Goal: Task Accomplishment & Management: Use online tool/utility

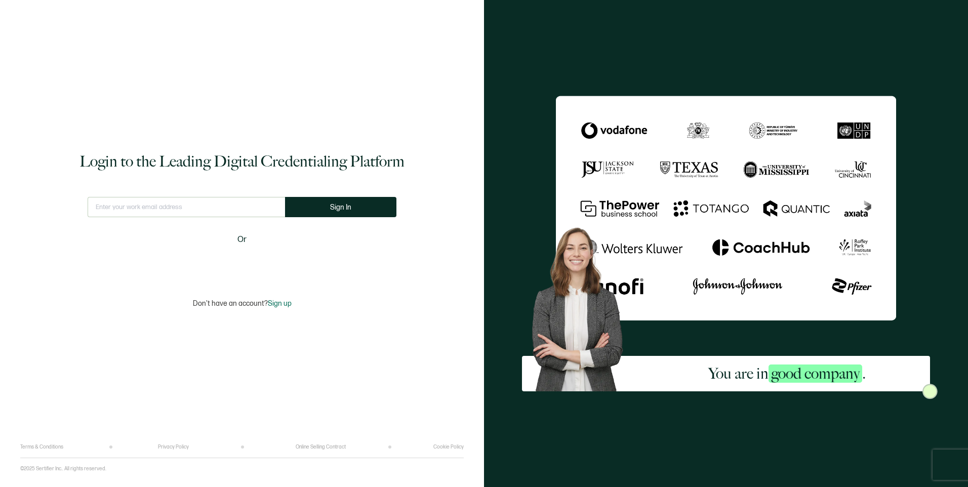
click at [207, 207] on input "text" at bounding box center [186, 207] width 197 height 20
type input "[EMAIL_ADDRESS][DOMAIN_NAME]"
click at [366, 206] on button "Sign In" at bounding box center [340, 207] width 111 height 20
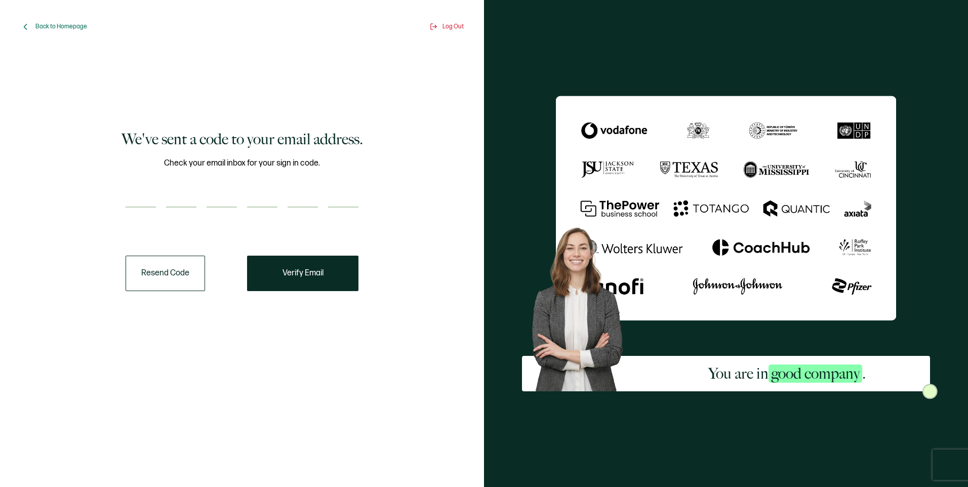
click at [138, 203] on input "number" at bounding box center [141, 197] width 30 height 20
paste input "6"
type input "6"
type input "7"
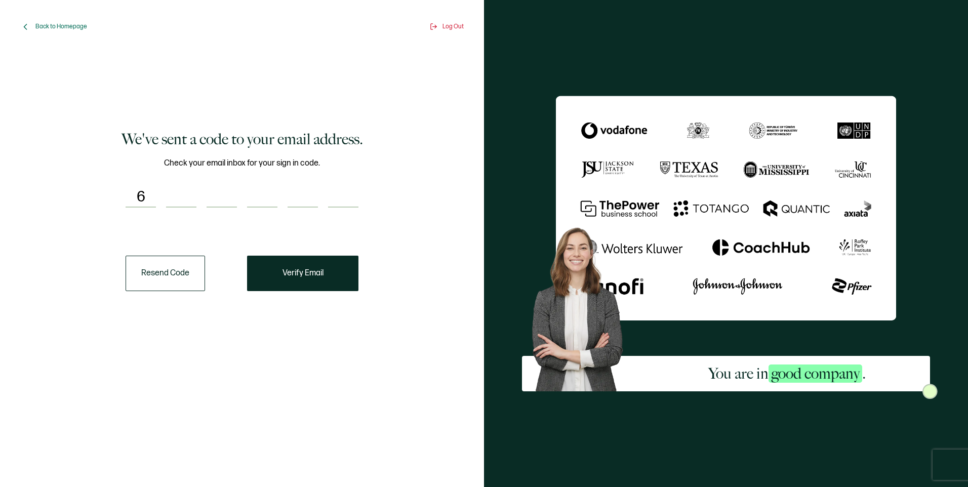
type input "4"
type input "1"
type input "0"
click at [318, 284] on button "Verify Email" at bounding box center [302, 273] width 111 height 35
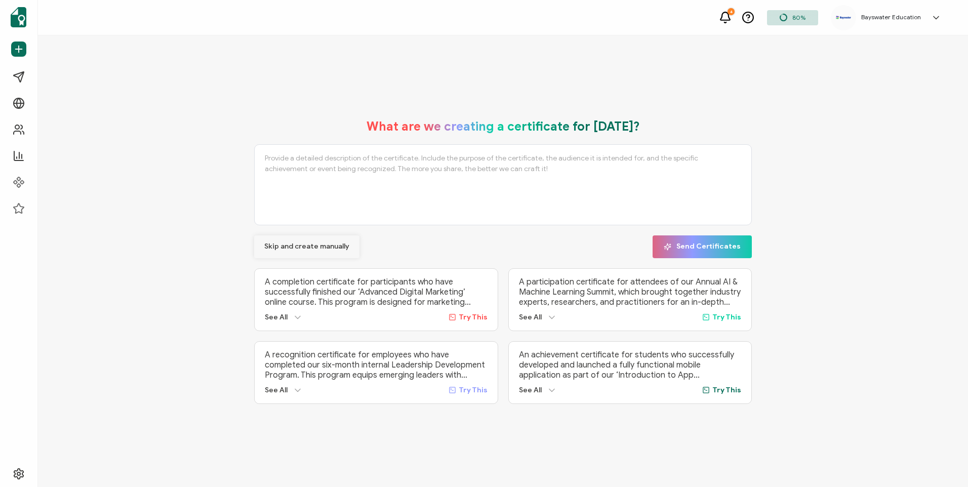
click at [307, 248] on button "Skip and create manually" at bounding box center [306, 246] width 105 height 23
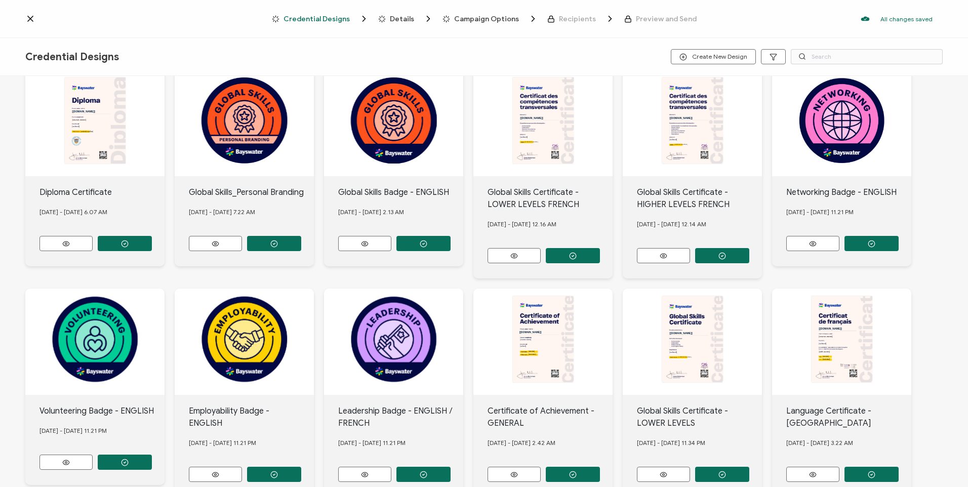
scroll to position [92, 0]
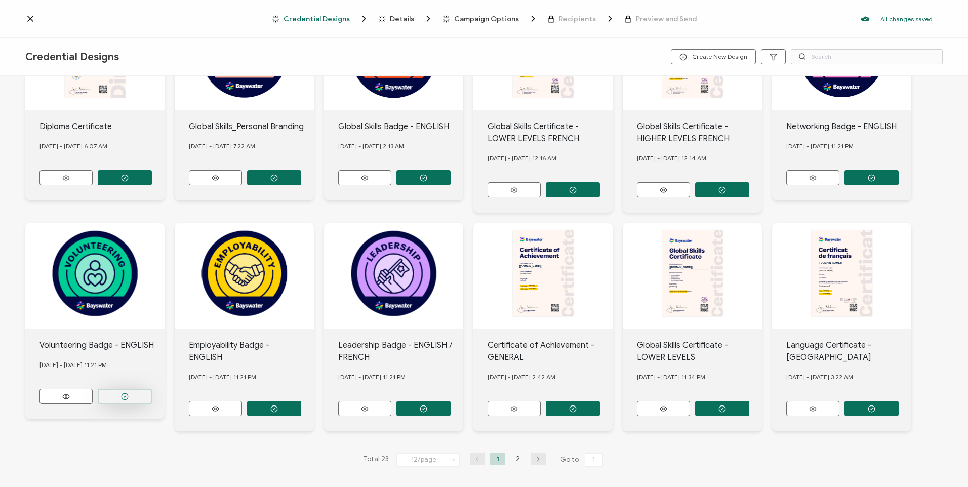
click at [142, 185] on button "button" at bounding box center [125, 177] width 54 height 15
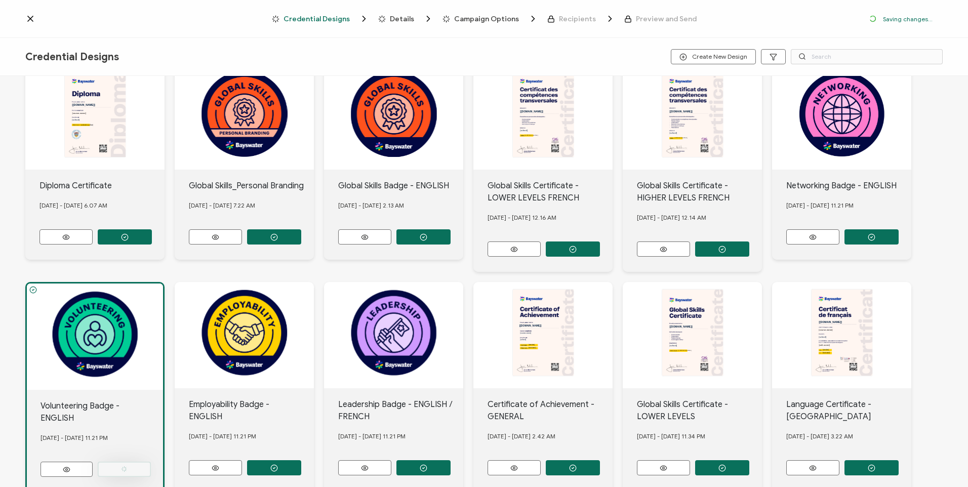
scroll to position [151, 0]
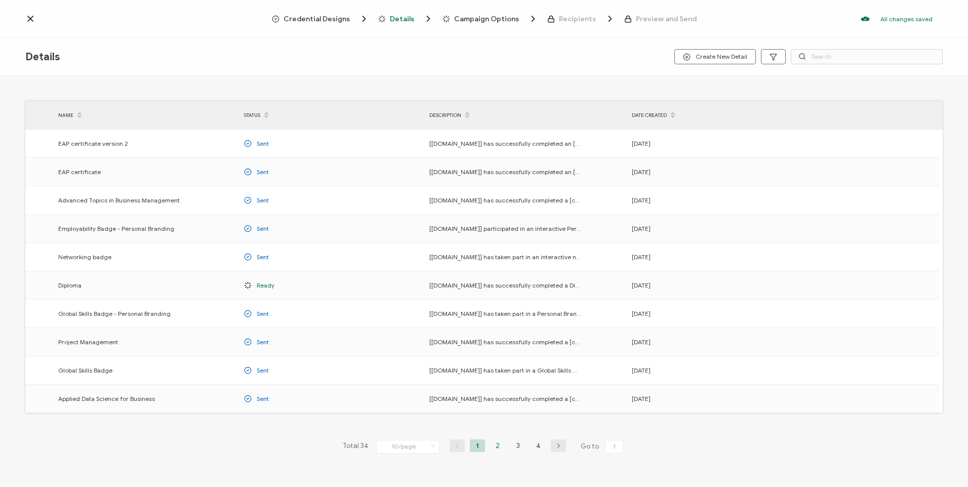
click at [490, 447] on li "2" at bounding box center [497, 445] width 15 height 13
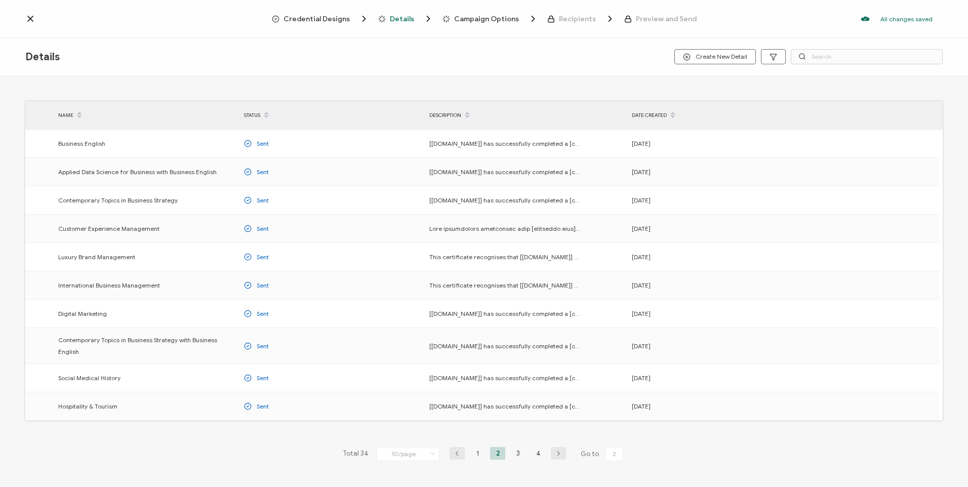
click at [510, 448] on li "3" at bounding box center [517, 453] width 15 height 13
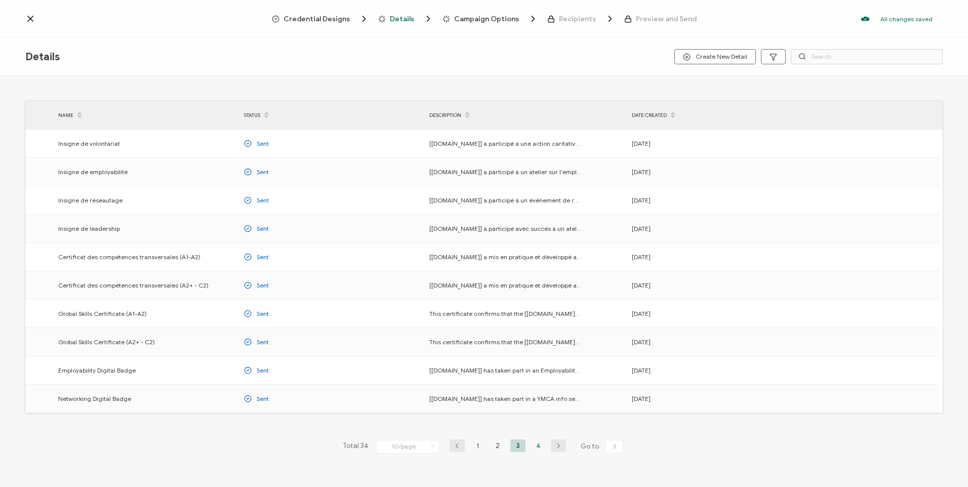
click at [537, 449] on li "4" at bounding box center [538, 445] width 15 height 13
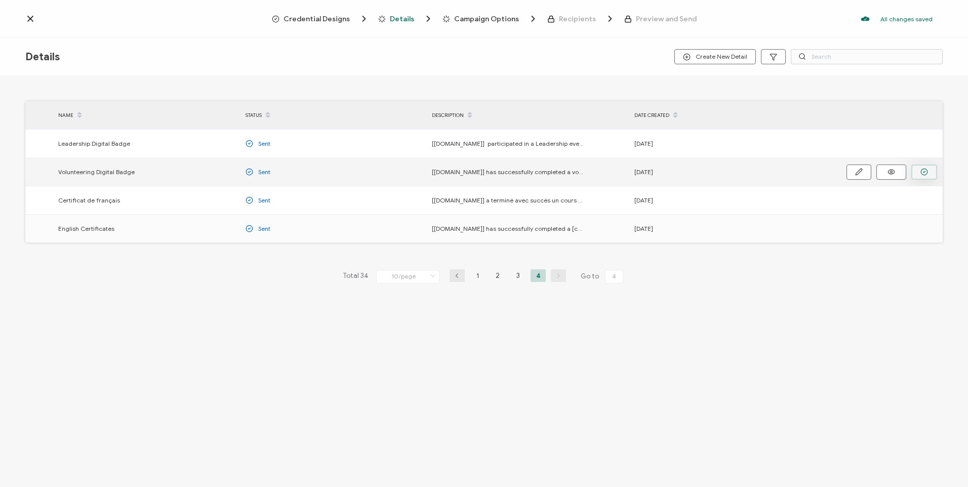
click at [933, 173] on button "button" at bounding box center [924, 172] width 26 height 15
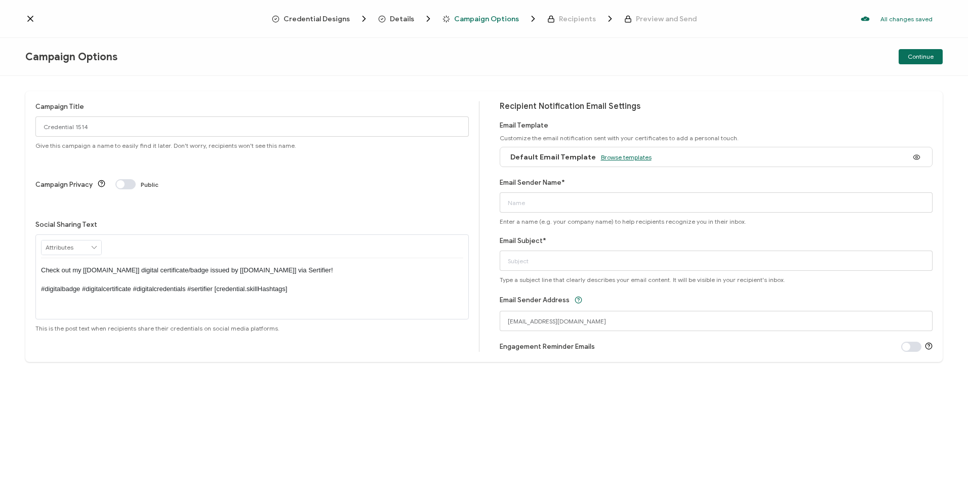
click at [615, 158] on span "Browse templates" at bounding box center [626, 157] width 51 height 8
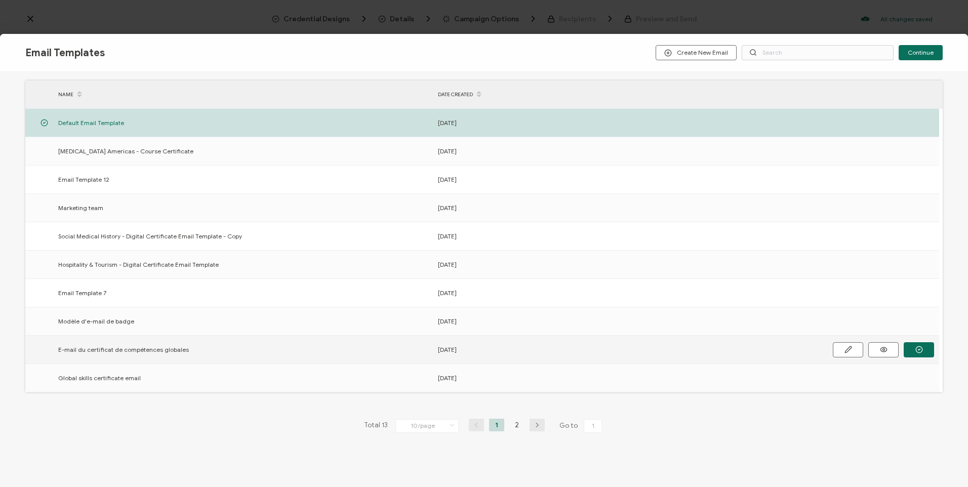
scroll to position [53, 0]
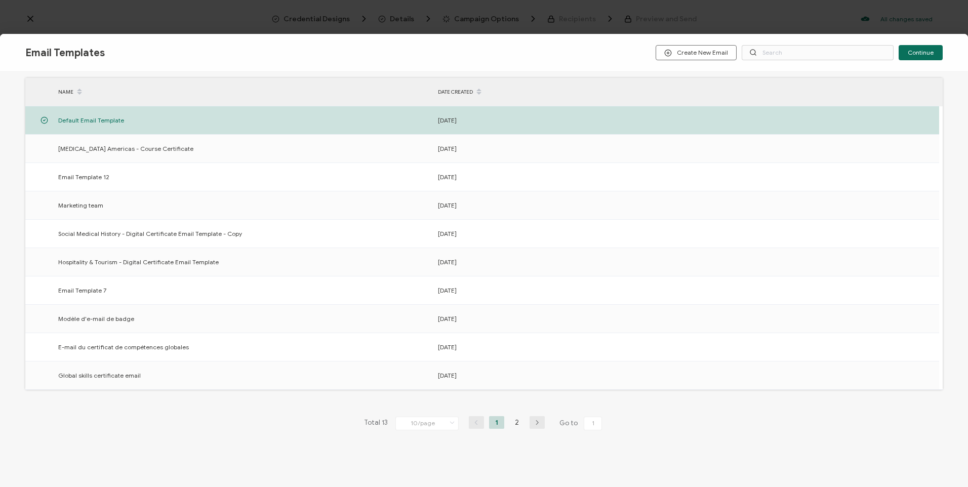
click at [514, 430] on div "Total 13 10/page 10/page 20/page 50/page 100/page 1 2 Go to 1" at bounding box center [483, 423] width 245 height 16
click at [515, 424] on li "2" at bounding box center [516, 422] width 15 height 13
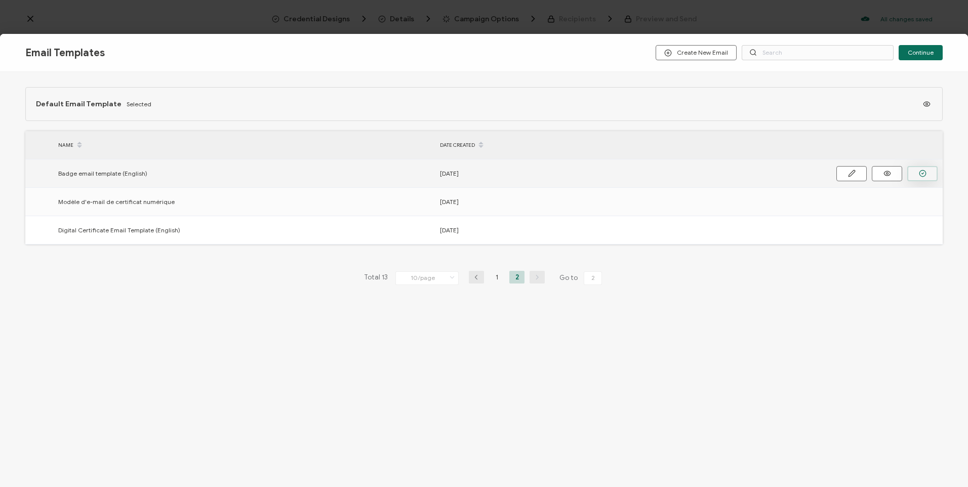
click at [917, 173] on button "button" at bounding box center [922, 173] width 30 height 15
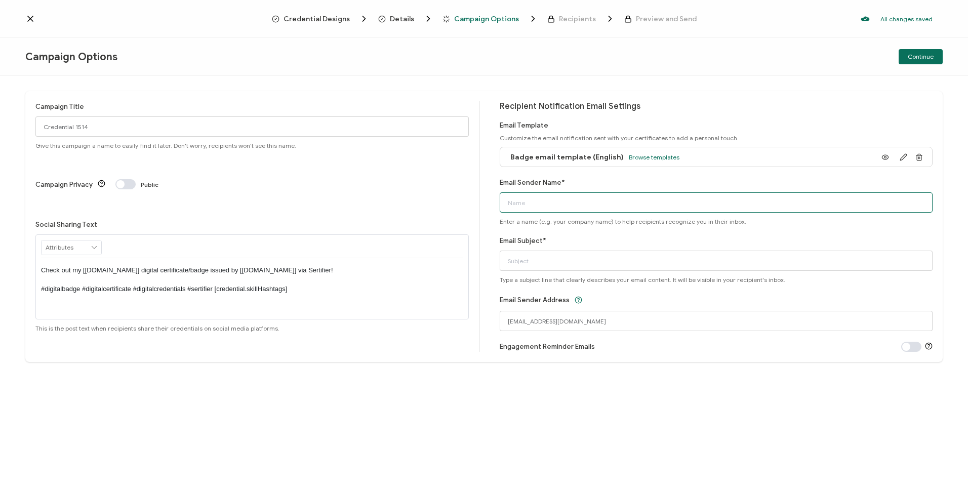
click at [609, 196] on input "Email Sender Name*" at bounding box center [716, 202] width 433 height 20
type input "Bayswater [GEOGRAPHIC_DATA]"
drag, startPoint x: 637, startPoint y: 262, endPoint x: 607, endPoint y: 265, distance: 30.5
click at [607, 265] on input "Congratulations! You have earned a Networking Badge!" at bounding box center [716, 261] width 433 height 20
type input "Congratulations! You have earned a Volunteer Badge!"
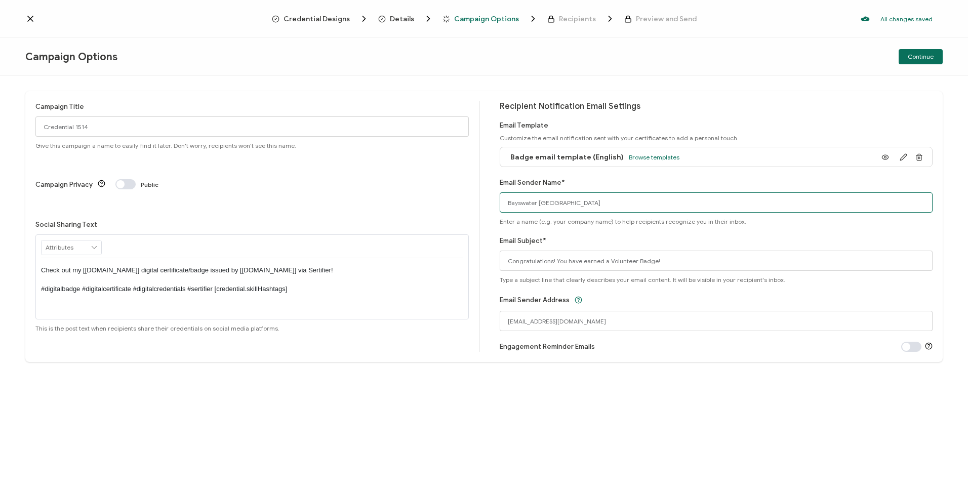
click at [560, 197] on input "Bayswater [GEOGRAPHIC_DATA]" at bounding box center [716, 202] width 433 height 20
drag, startPoint x: 659, startPoint y: 119, endPoint x: 689, endPoint y: 109, distance: 31.9
click at [659, 119] on div "Recipient Notification Email Settings Email Template Customize the email notifi…" at bounding box center [716, 226] width 433 height 251
click at [922, 55] on span "Continue" at bounding box center [921, 57] width 26 height 6
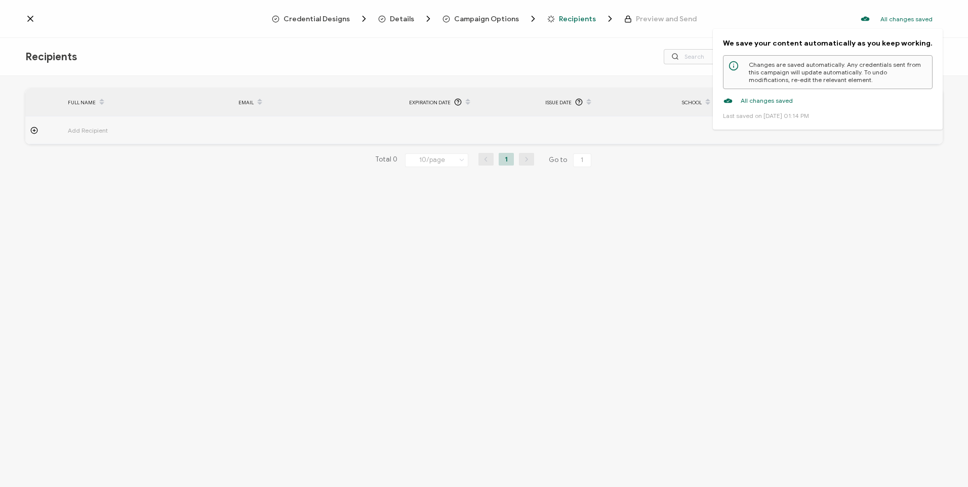
click at [939, 58] on div "We save your content automatically as you keep working. Changes are saved autom…" at bounding box center [828, 79] width 230 height 101
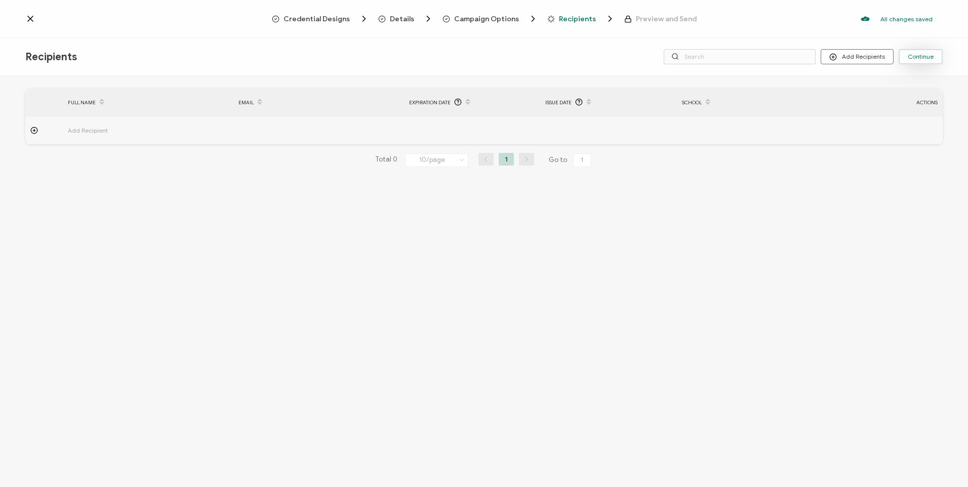
click at [937, 58] on button "Continue" at bounding box center [921, 56] width 44 height 15
click at [867, 59] on button "Add Recipients" at bounding box center [857, 56] width 73 height 15
click at [882, 104] on span "Import From Recipients" at bounding box center [877, 101] width 66 height 8
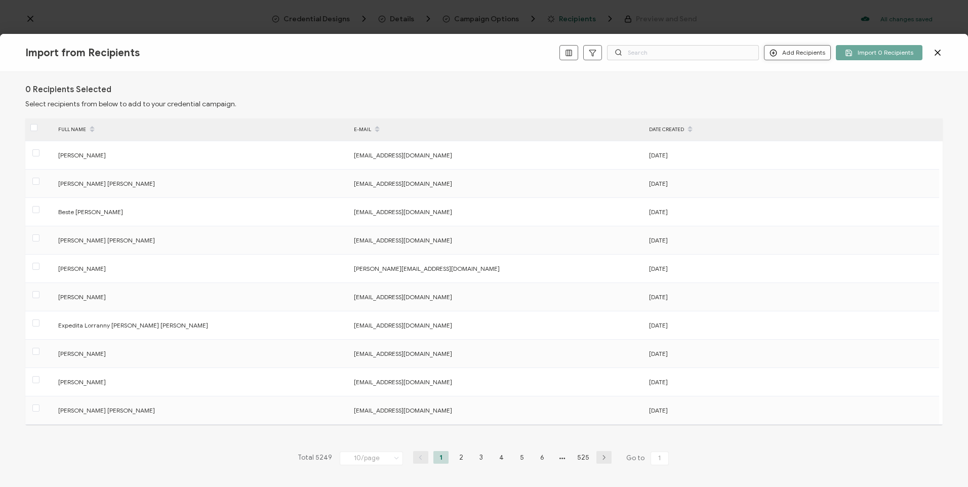
click at [824, 54] on button "Add Recipients" at bounding box center [797, 52] width 67 height 15
click at [935, 54] on icon at bounding box center [938, 53] width 10 height 10
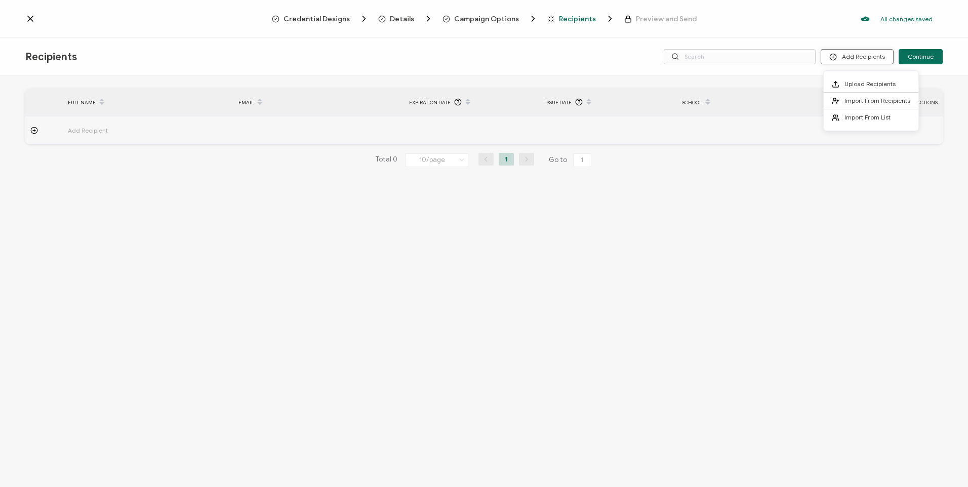
click at [875, 56] on button "Add Recipients" at bounding box center [857, 56] width 73 height 15
click at [886, 89] on li "Upload Recipients" at bounding box center [871, 84] width 95 height 17
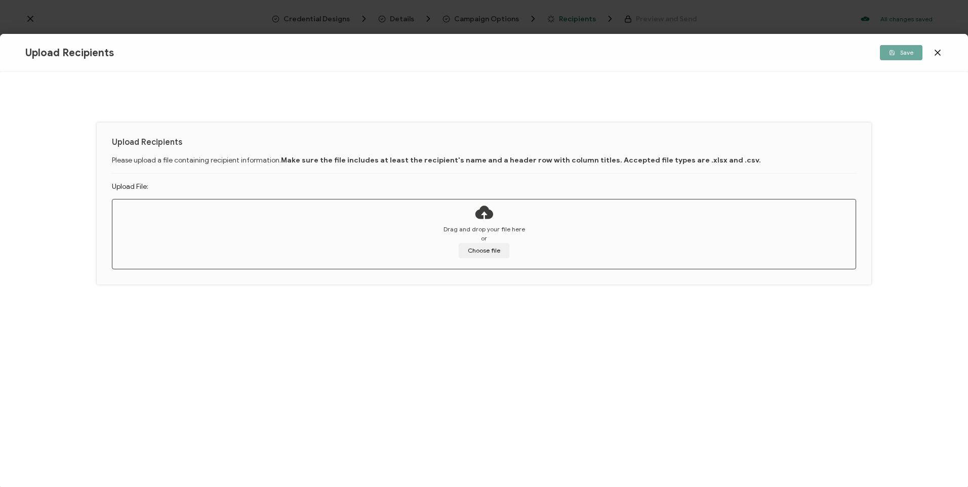
click at [488, 239] on div "Drag and drop your file here or Choose file" at bounding box center [483, 241] width 743 height 33
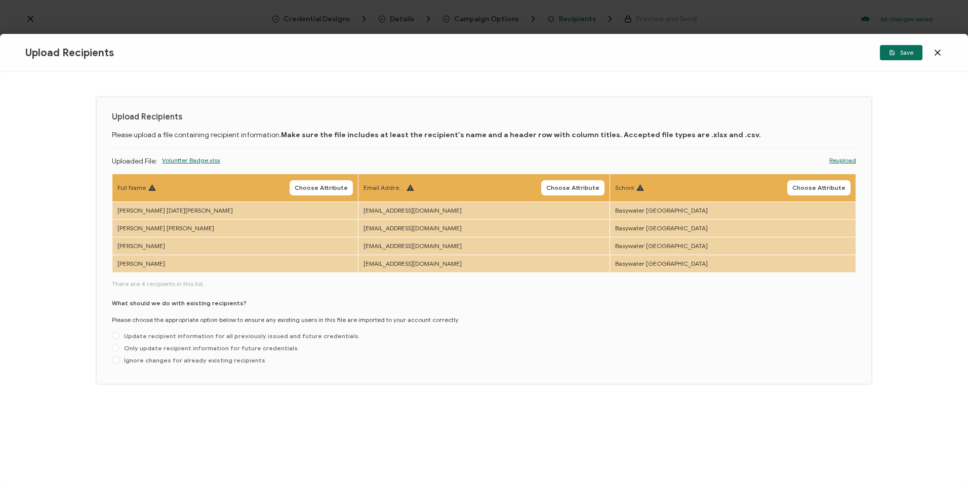
click at [322, 196] on th "Full Name Choose Attribute" at bounding box center [235, 188] width 246 height 28
click at [324, 191] on span "Choose Attribute" at bounding box center [321, 188] width 53 height 6
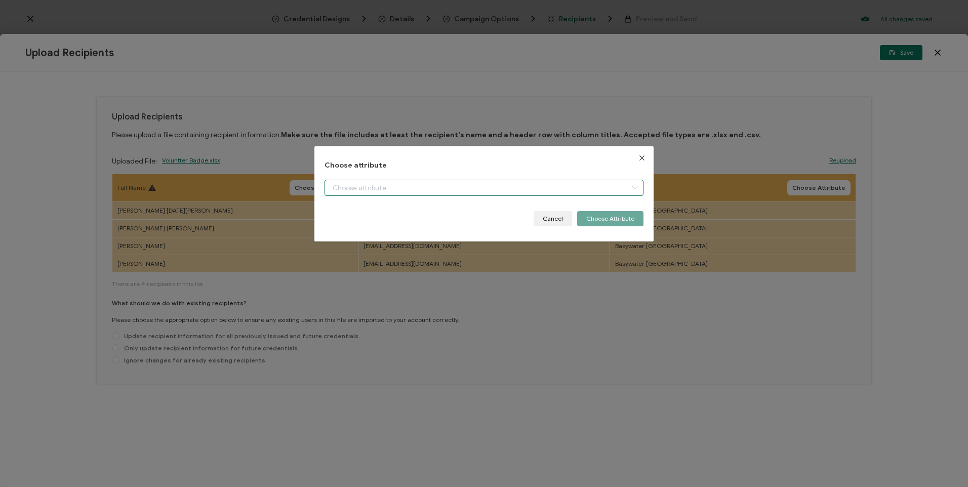
click at [452, 186] on input "dialog" at bounding box center [484, 188] width 318 height 16
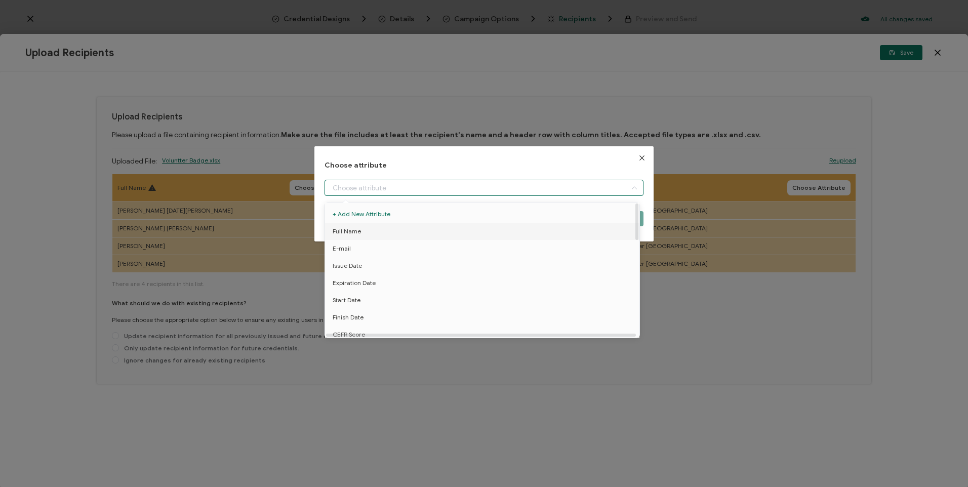
drag, startPoint x: 412, startPoint y: 227, endPoint x: 449, endPoint y: 233, distance: 37.0
click at [412, 228] on li "Full Name" at bounding box center [484, 231] width 323 height 17
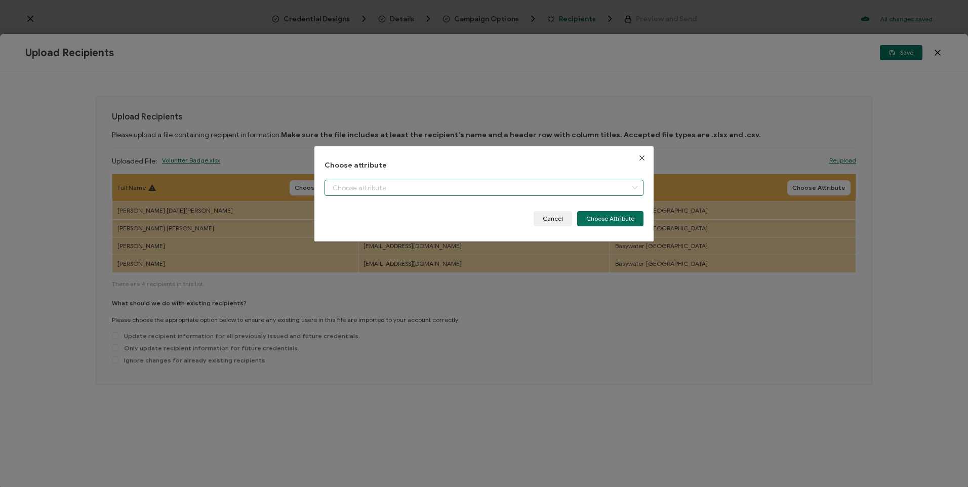
type input "Full Name"
click at [596, 223] on button "Choose Attribute" at bounding box center [610, 218] width 66 height 15
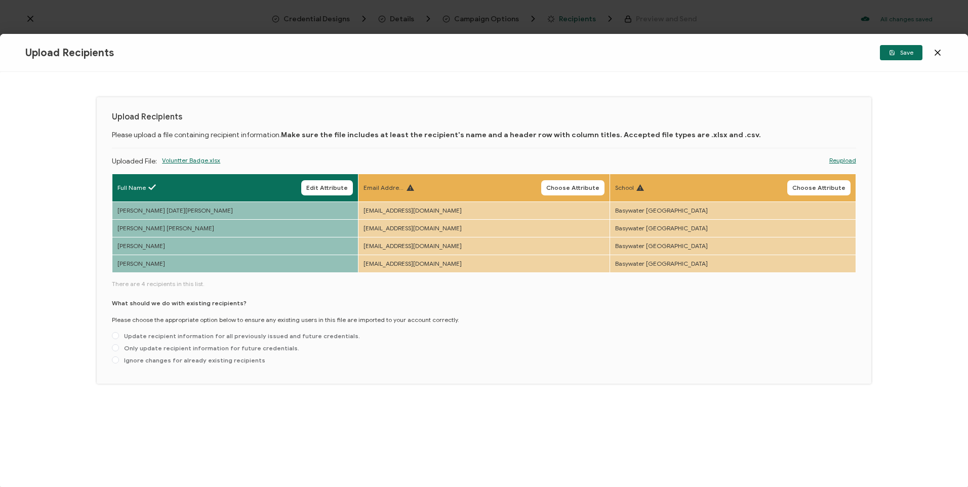
click at [555, 185] on span "Choose Attribute" at bounding box center [572, 188] width 53 height 6
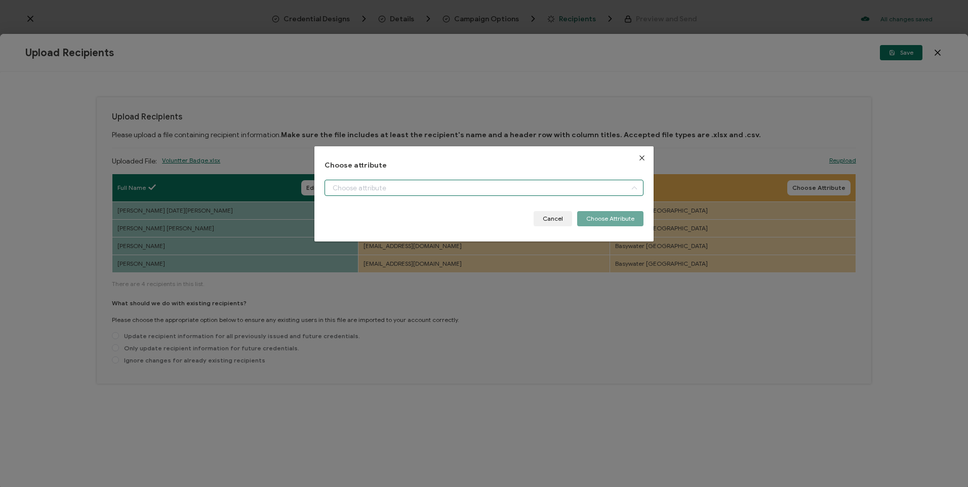
click at [372, 182] on input "dialog" at bounding box center [484, 188] width 318 height 16
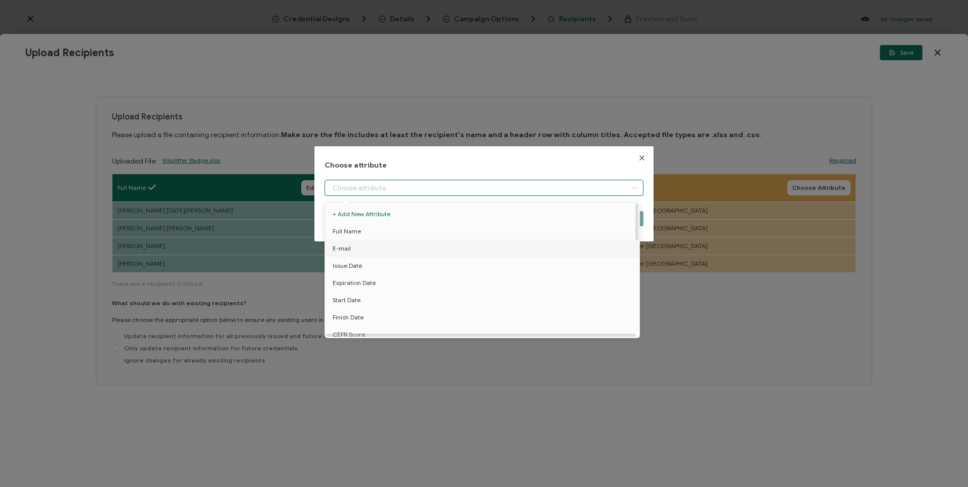
click at [386, 245] on li "E-mail" at bounding box center [484, 248] width 323 height 17
type input "E-mail"
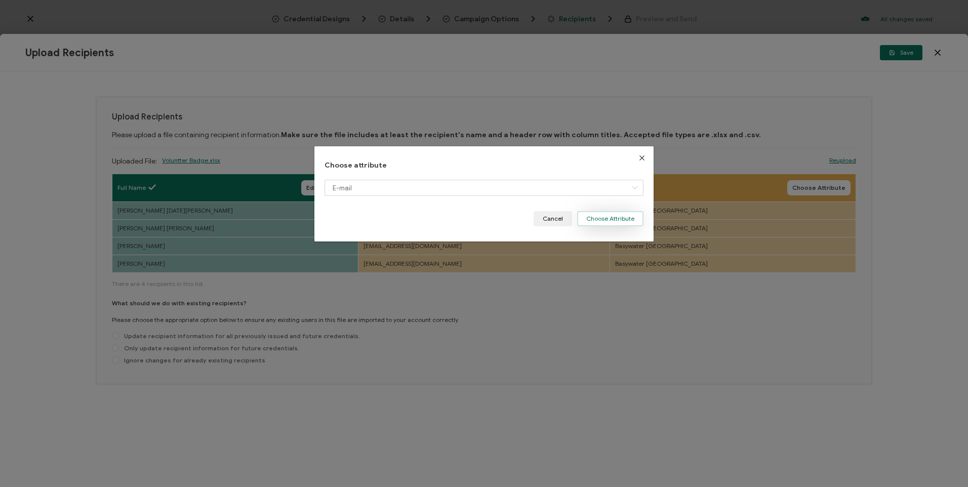
click at [637, 221] on button "Choose Attribute" at bounding box center [610, 218] width 66 height 15
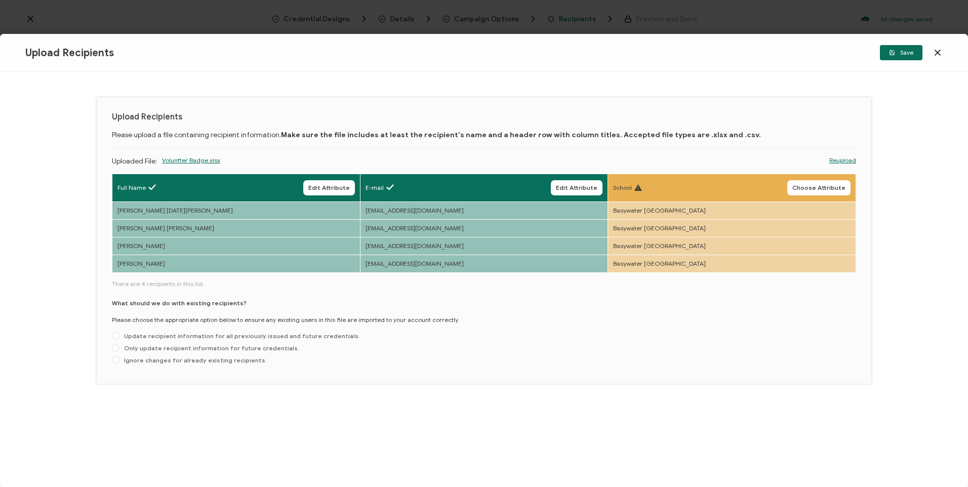
click at [817, 185] on span "Choose Attribute" at bounding box center [818, 188] width 53 height 6
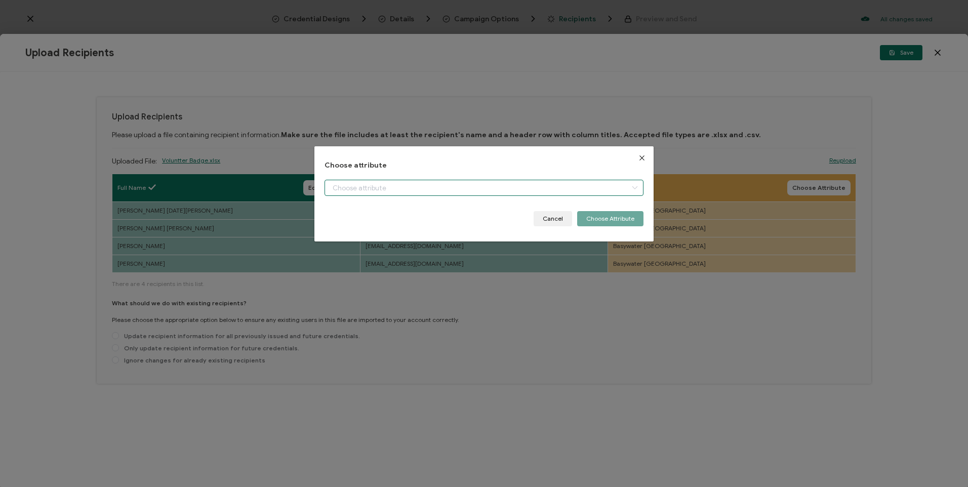
click at [472, 185] on input "dialog" at bounding box center [484, 188] width 318 height 16
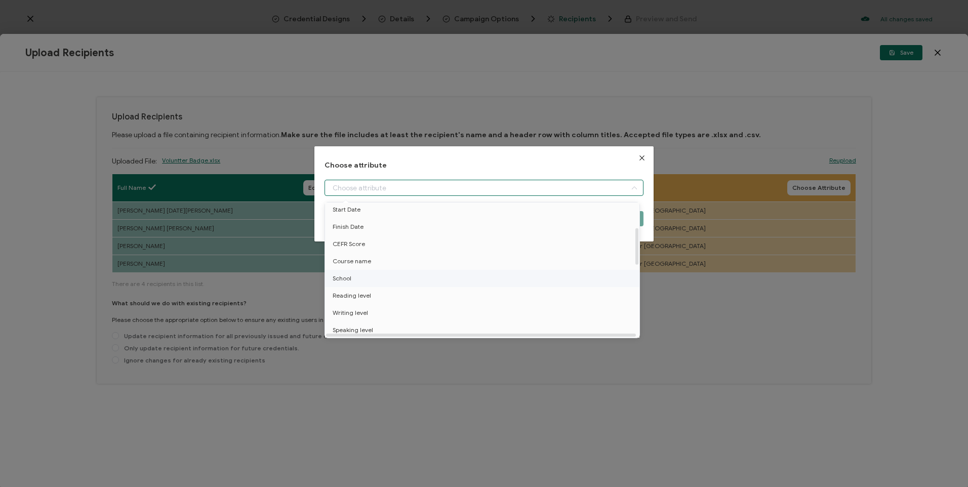
scroll to position [101, 0]
click at [370, 261] on li "School" at bounding box center [484, 267] width 323 height 17
type input "School"
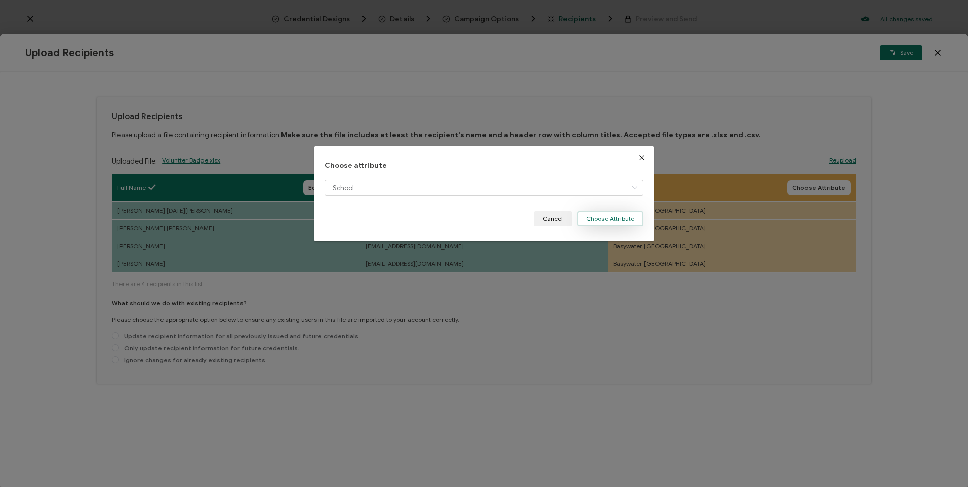
click at [607, 213] on button "Choose Attribute" at bounding box center [610, 218] width 66 height 15
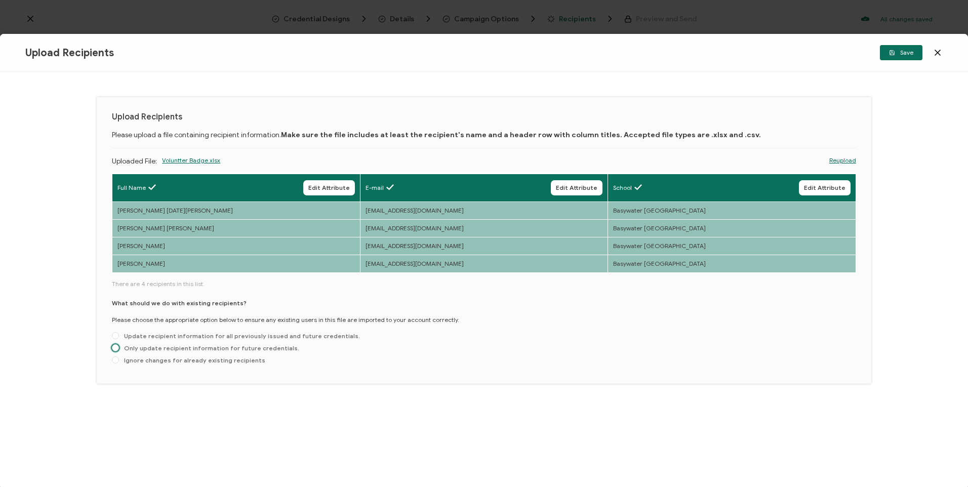
click at [146, 345] on span "Only update recipient information for future credentials." at bounding box center [209, 348] width 180 height 8
click at [119, 345] on input "Only update recipient information for future credentials." at bounding box center [115, 348] width 7 height 8
radio input "true"
click at [911, 55] on span "Save" at bounding box center [901, 53] width 24 height 6
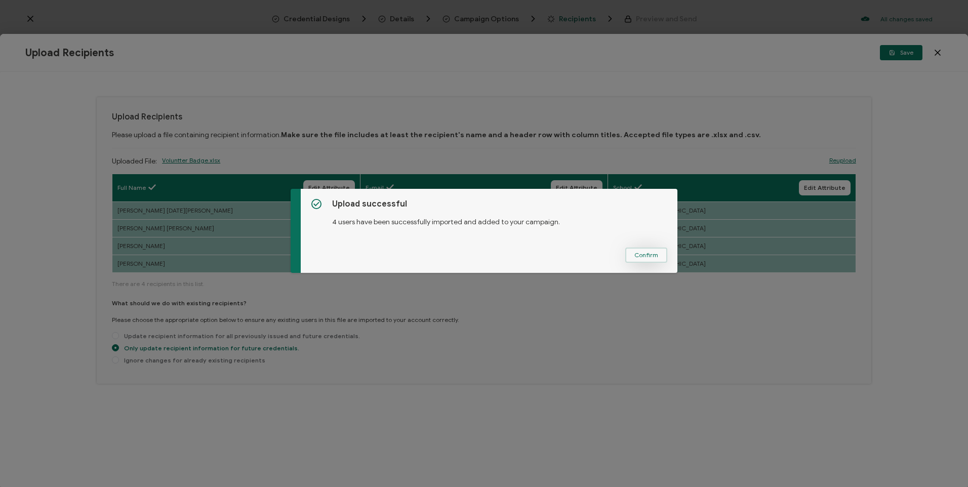
click at [650, 255] on span "Confirm" at bounding box center [646, 255] width 24 height 6
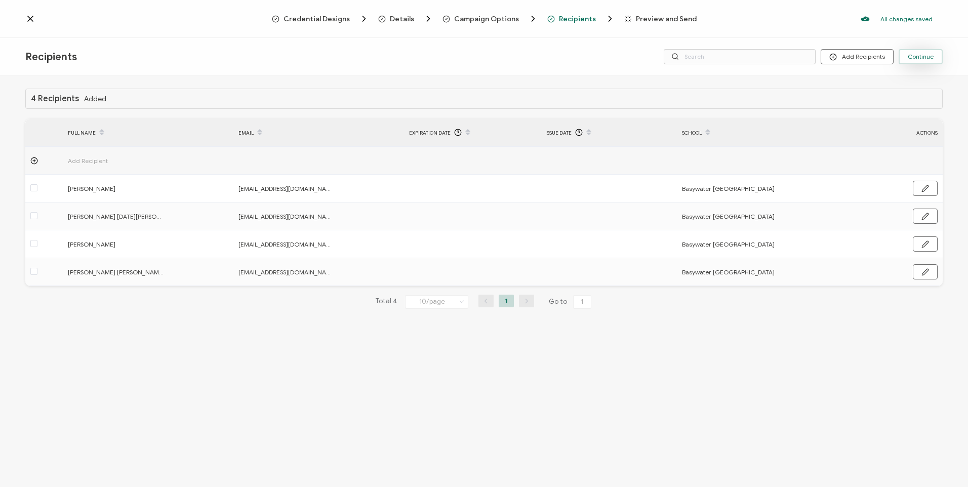
click at [930, 57] on span "Continue" at bounding box center [921, 57] width 26 height 6
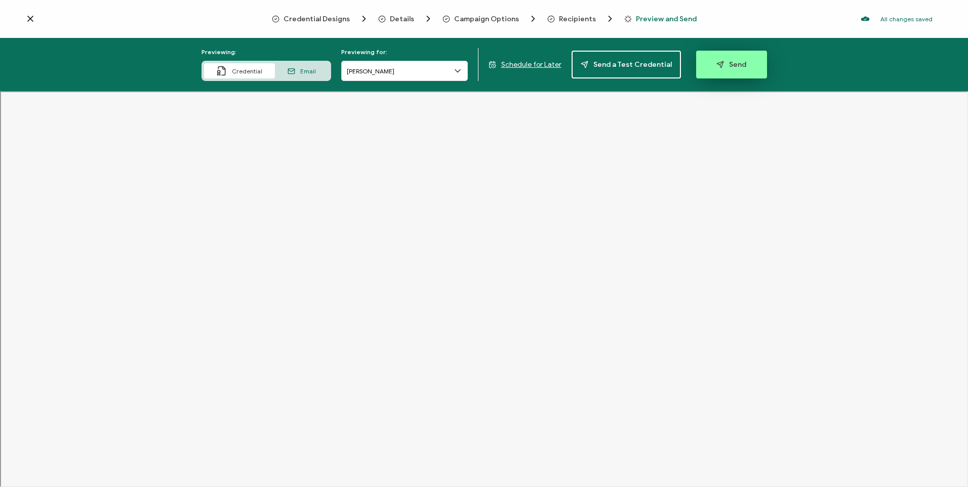
click at [708, 65] on button "Send" at bounding box center [731, 65] width 71 height 28
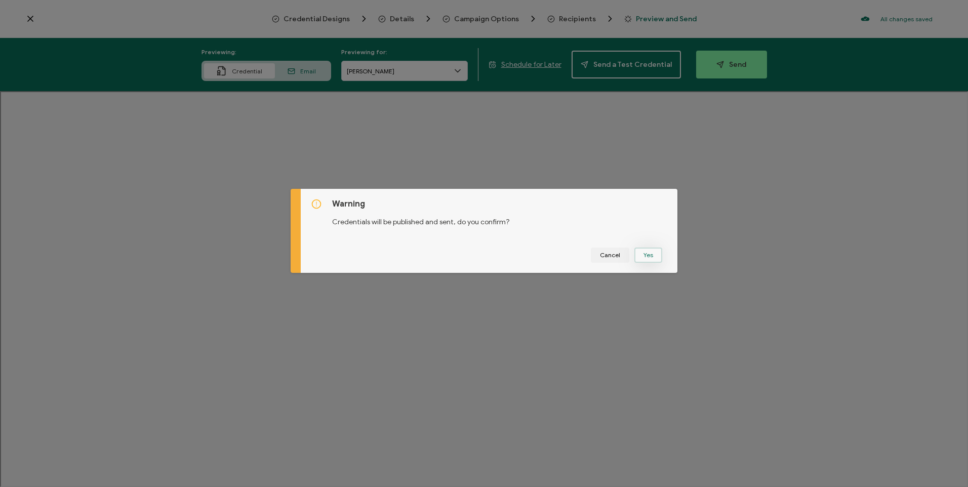
click at [637, 249] on button "Yes" at bounding box center [648, 255] width 28 height 15
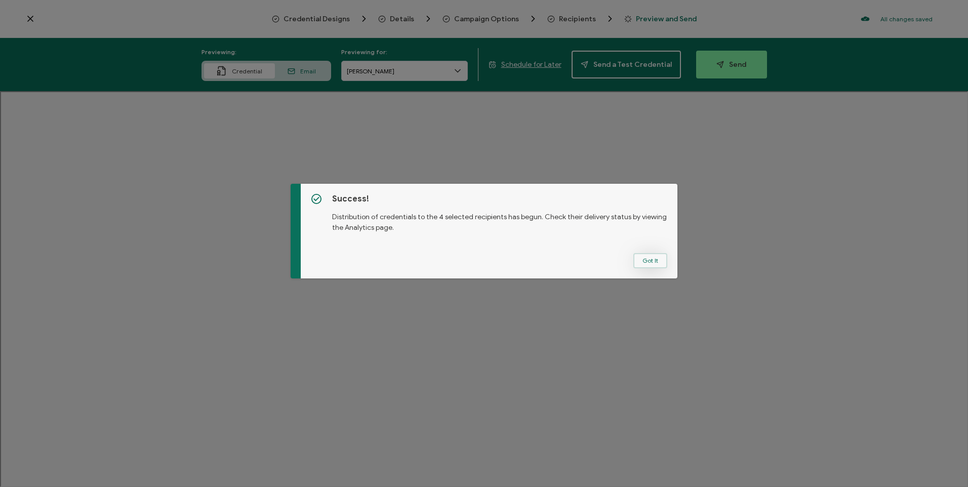
click at [652, 258] on button "Got It" at bounding box center [650, 260] width 34 height 15
